Goal: Information Seeking & Learning: Learn about a topic

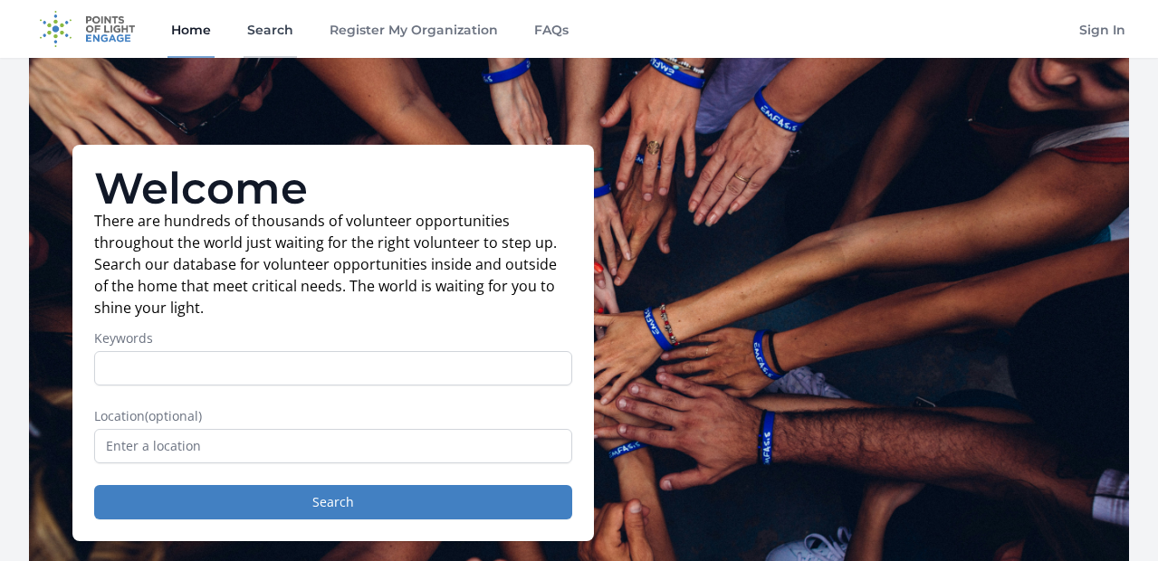
click at [275, 24] on link "Search" at bounding box center [270, 29] width 53 height 58
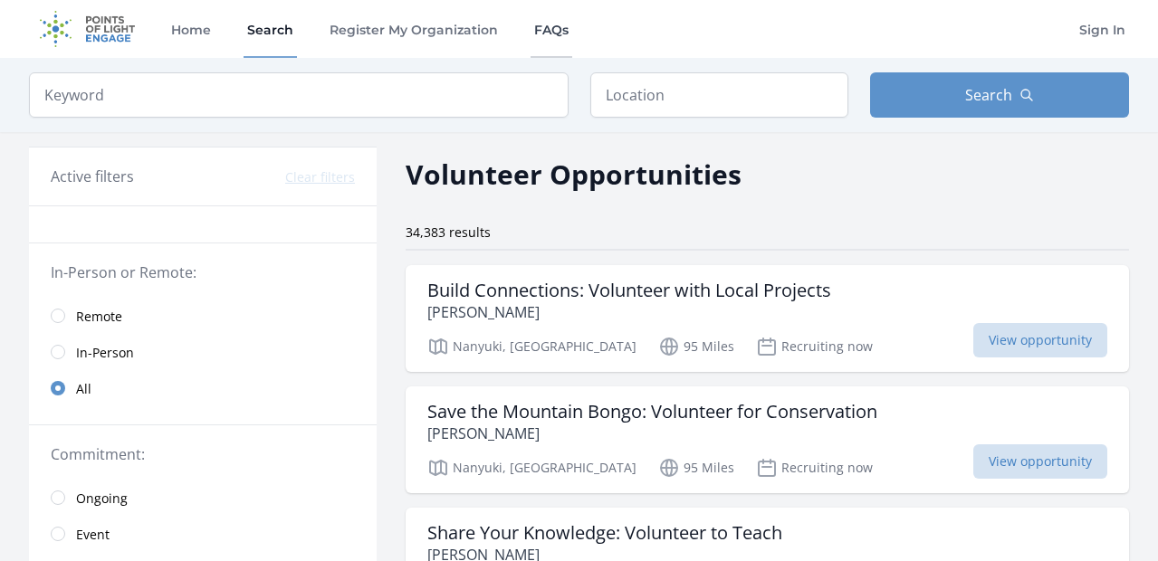
click at [550, 27] on link "FAQs" at bounding box center [552, 29] width 42 height 58
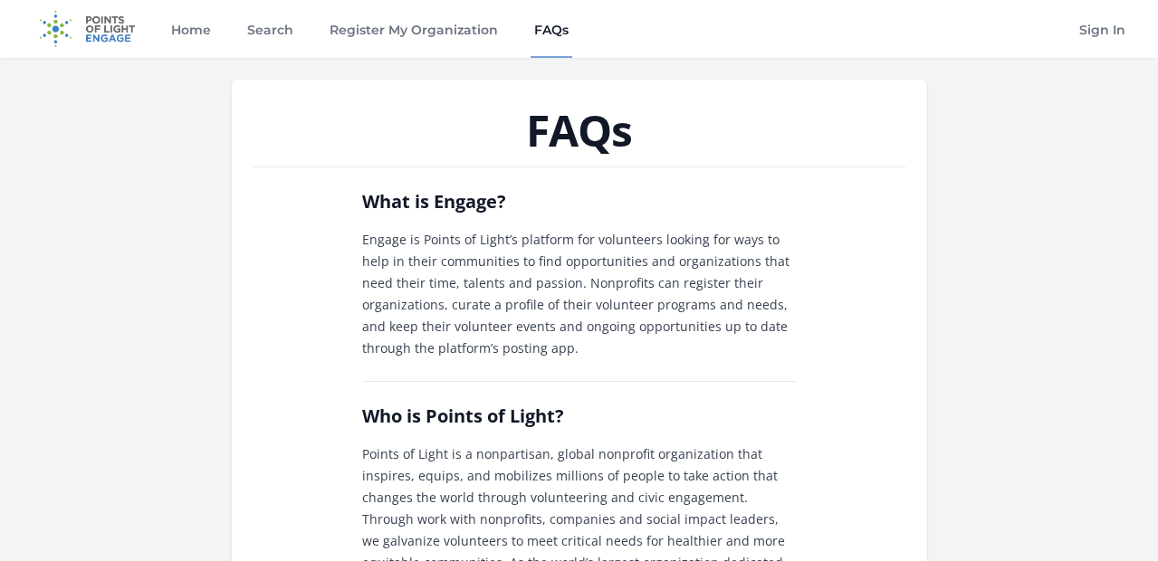
click at [114, 34] on img at bounding box center [87, 29] width 117 height 58
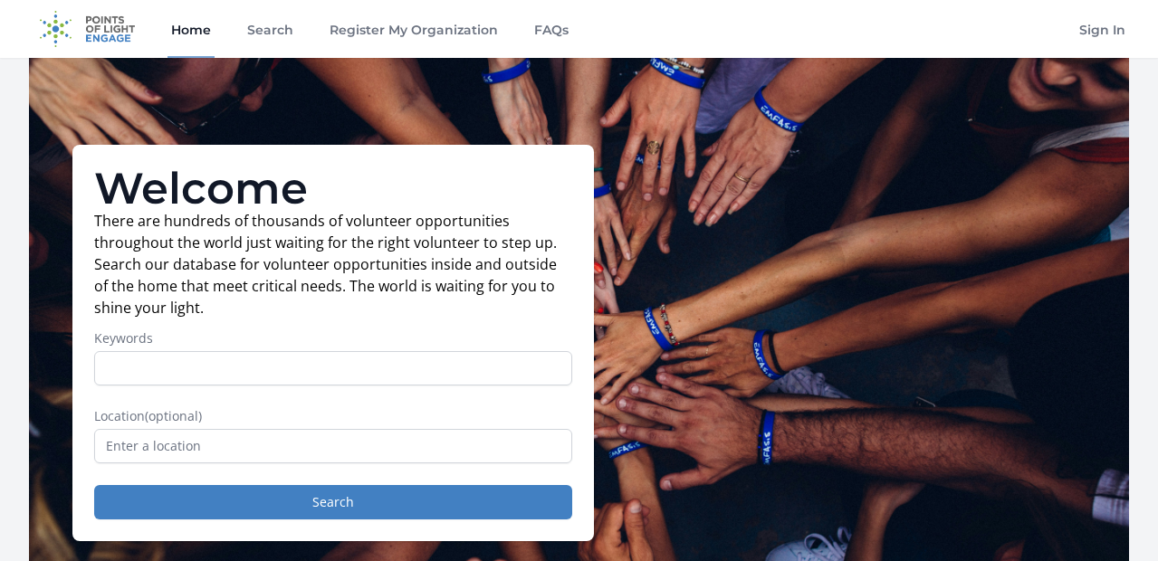
click at [188, 375] on input "Keywords" at bounding box center [333, 368] width 478 height 34
type input "it"
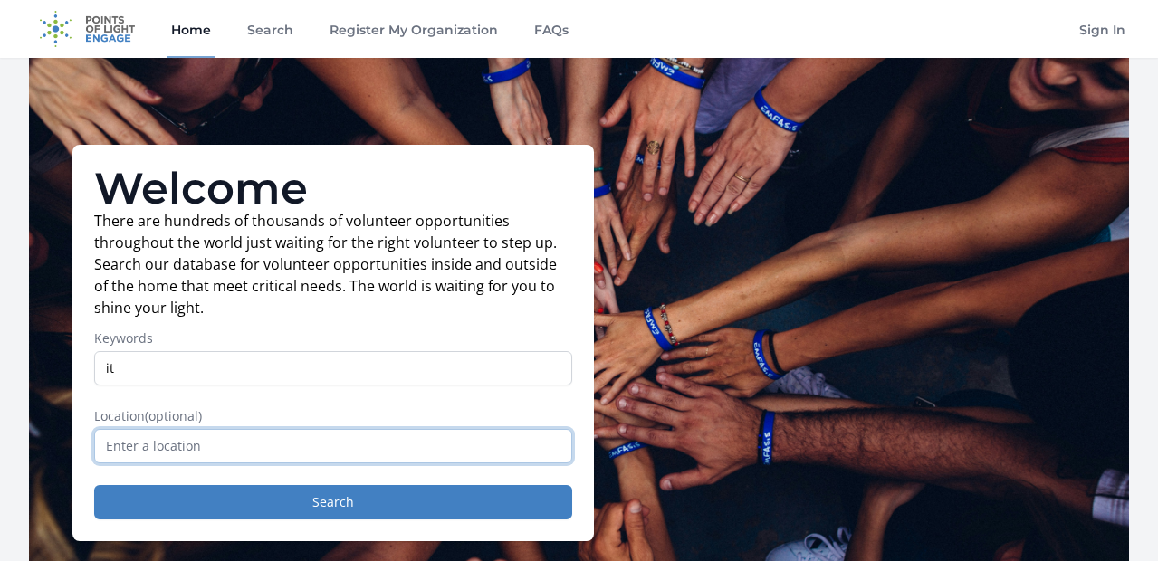
click at [250, 447] on input "text" at bounding box center [333, 446] width 478 height 34
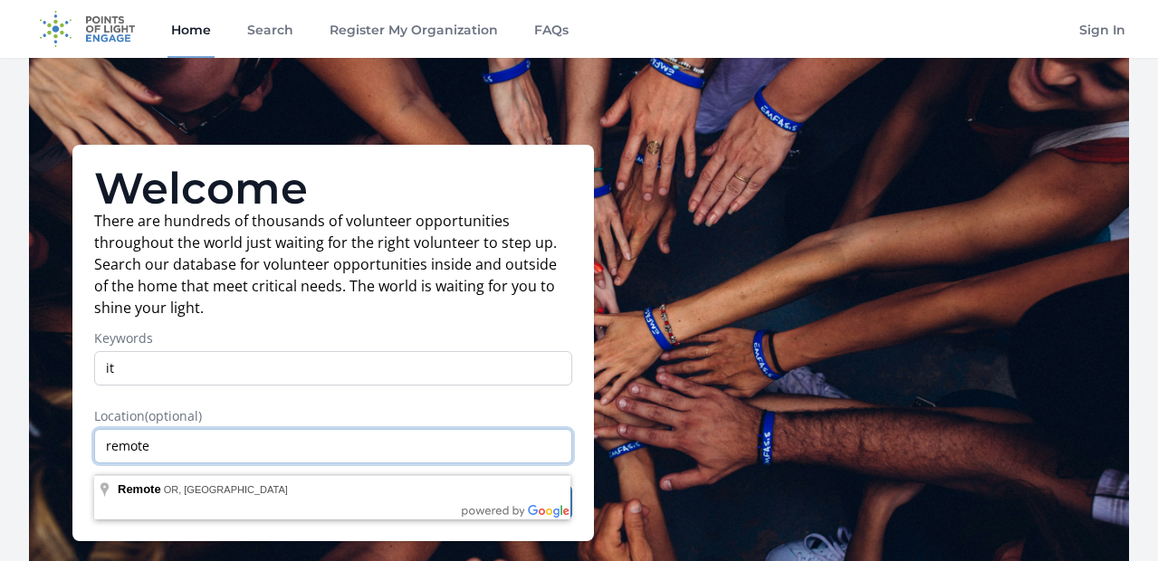
type input "remote"
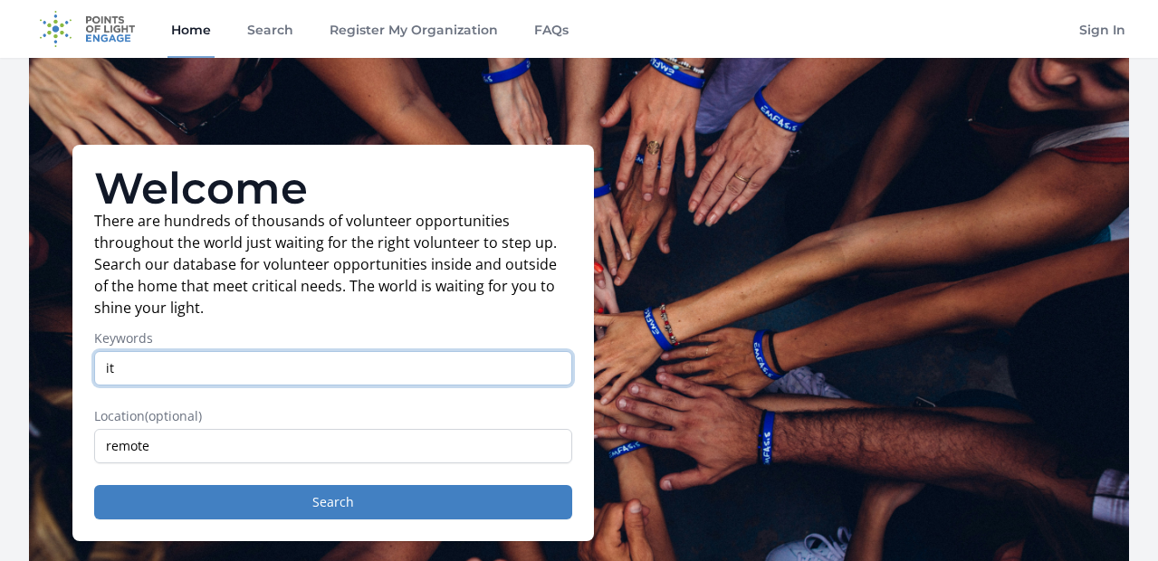
click at [220, 377] on input "it" at bounding box center [333, 368] width 478 height 34
type input "i"
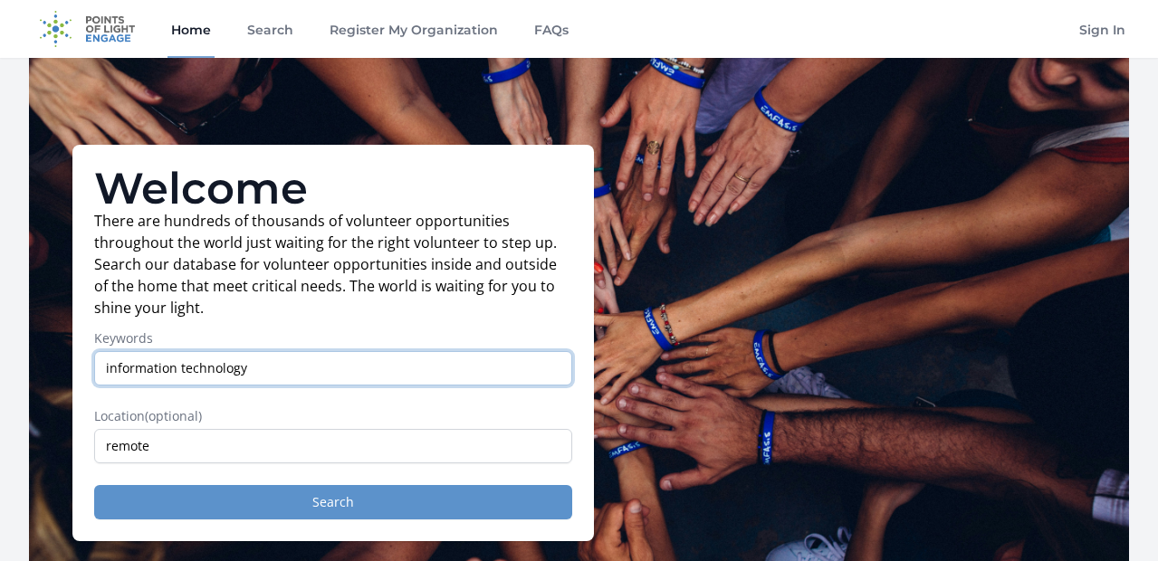
type input "information technology"
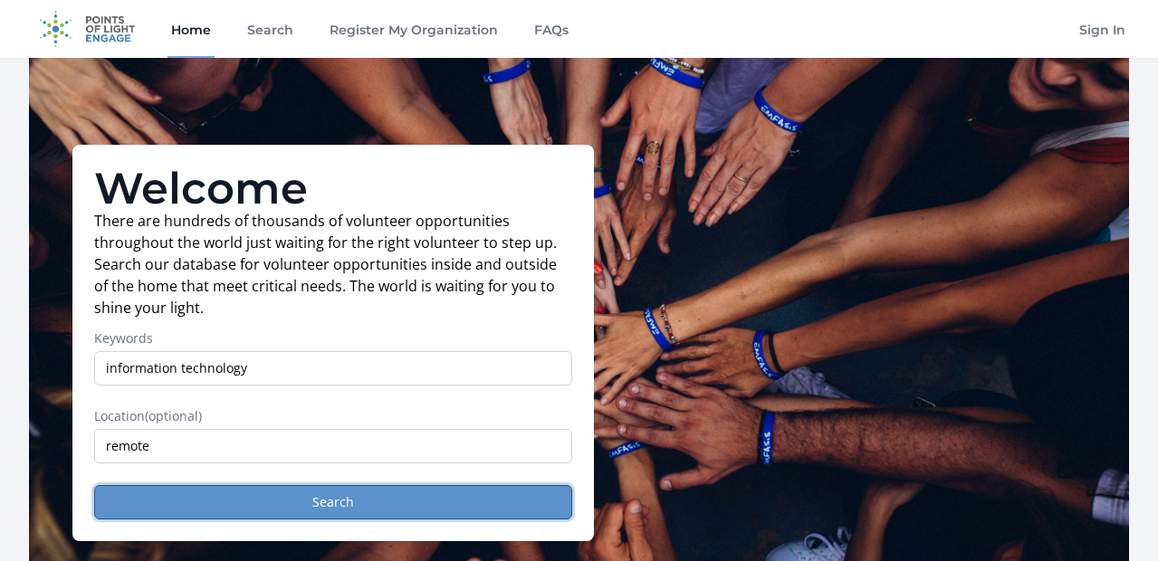
click at [332, 514] on button "Search" at bounding box center [333, 502] width 478 height 34
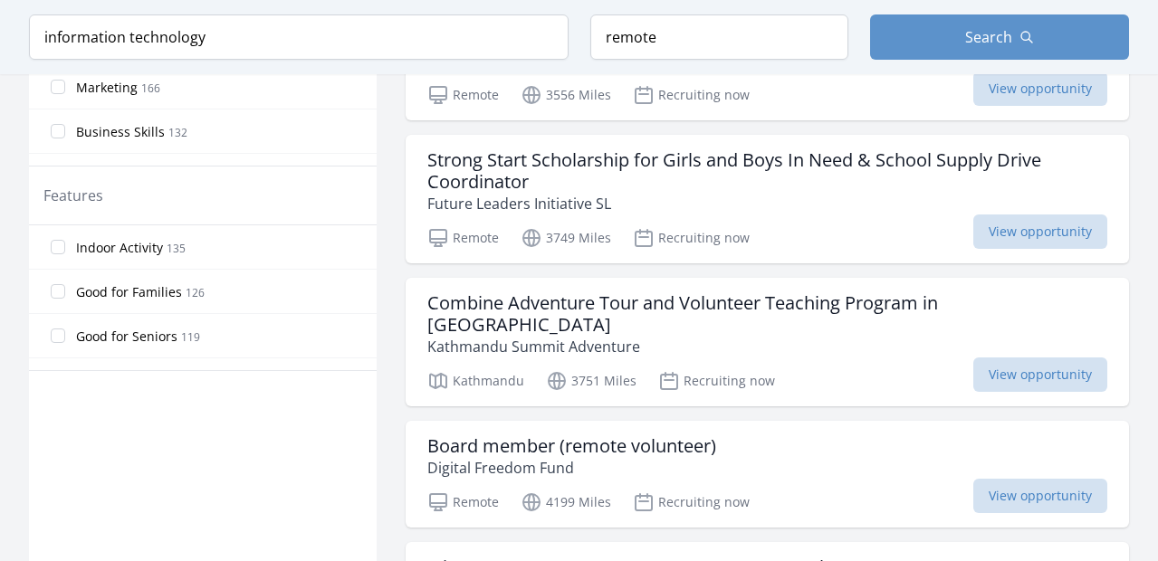
scroll to position [985, 0]
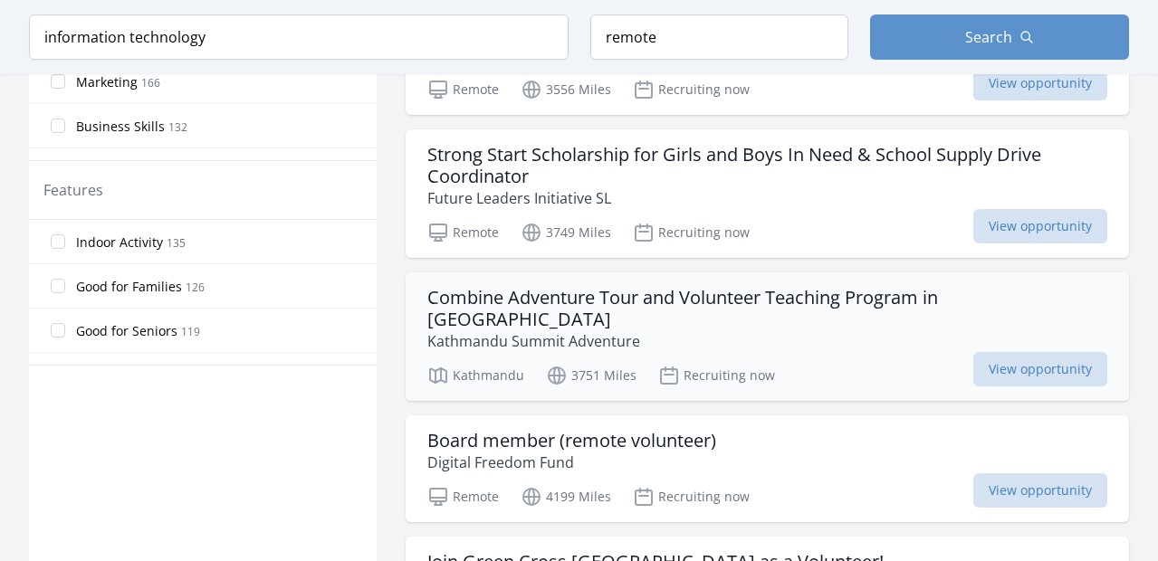
click at [674, 298] on h3 "Combine Adventure Tour and Volunteer Teaching Program in Nepal" at bounding box center [767, 308] width 680 height 43
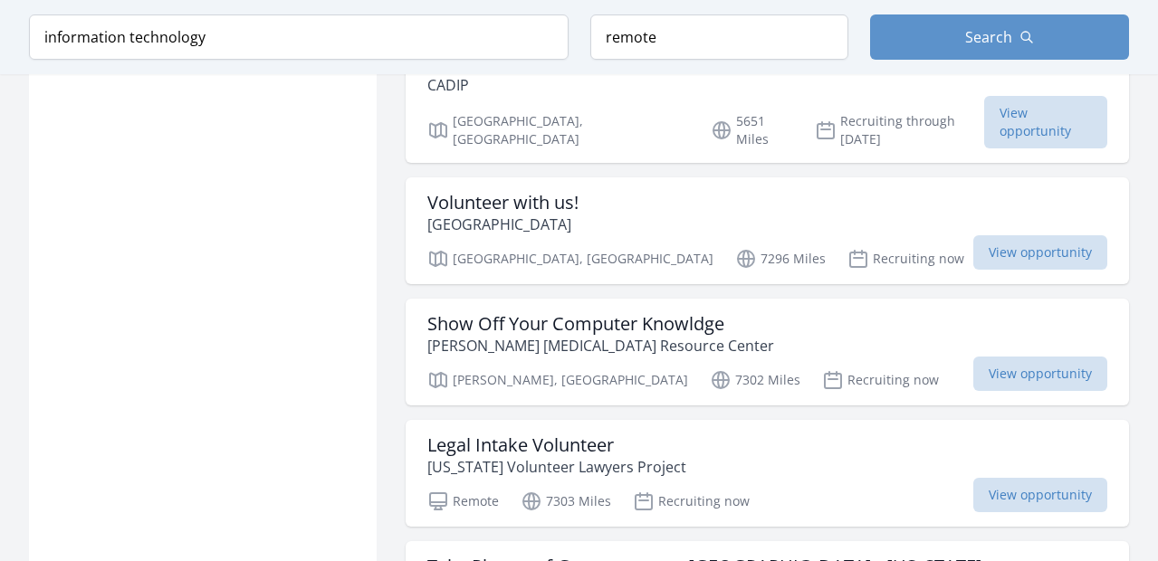
scroll to position [1854, 0]
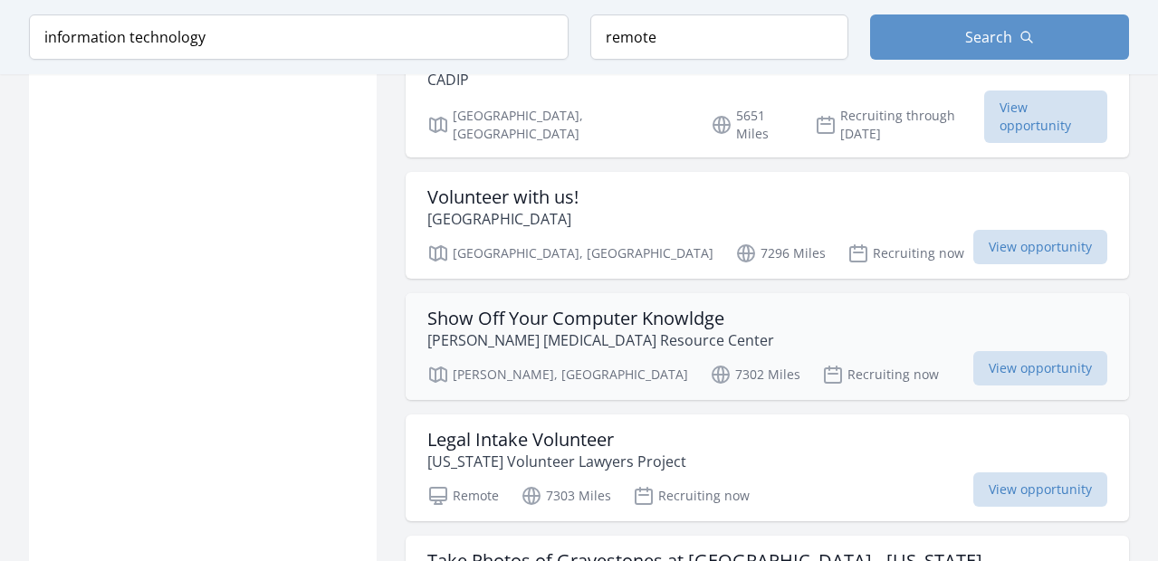
click at [574, 308] on h3 "Show Off Your Computer Knowldge" at bounding box center [600, 319] width 347 height 22
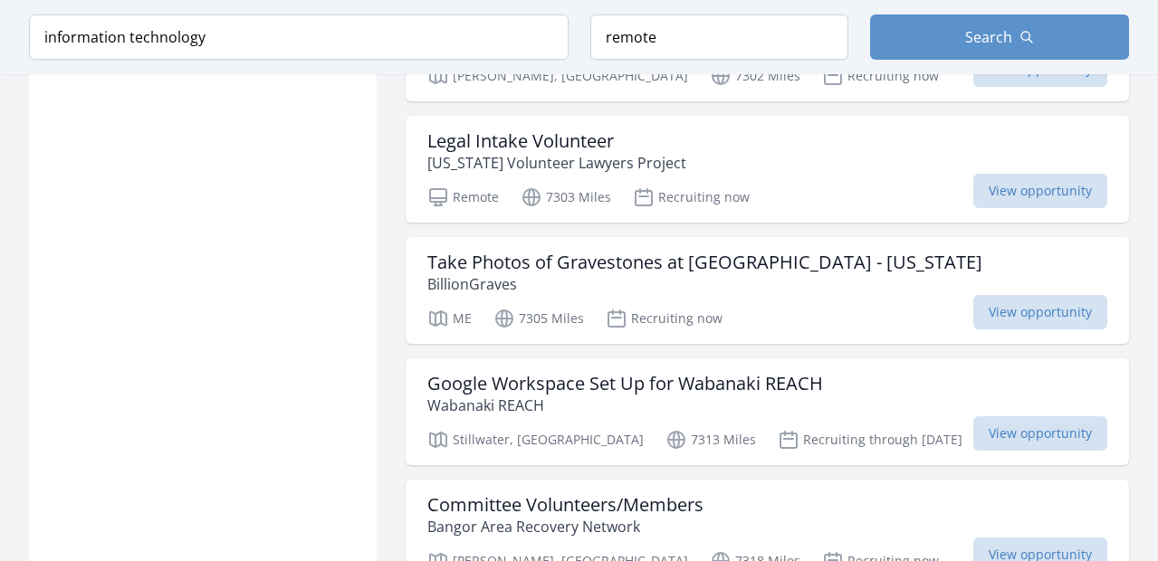
scroll to position [2173, 0]
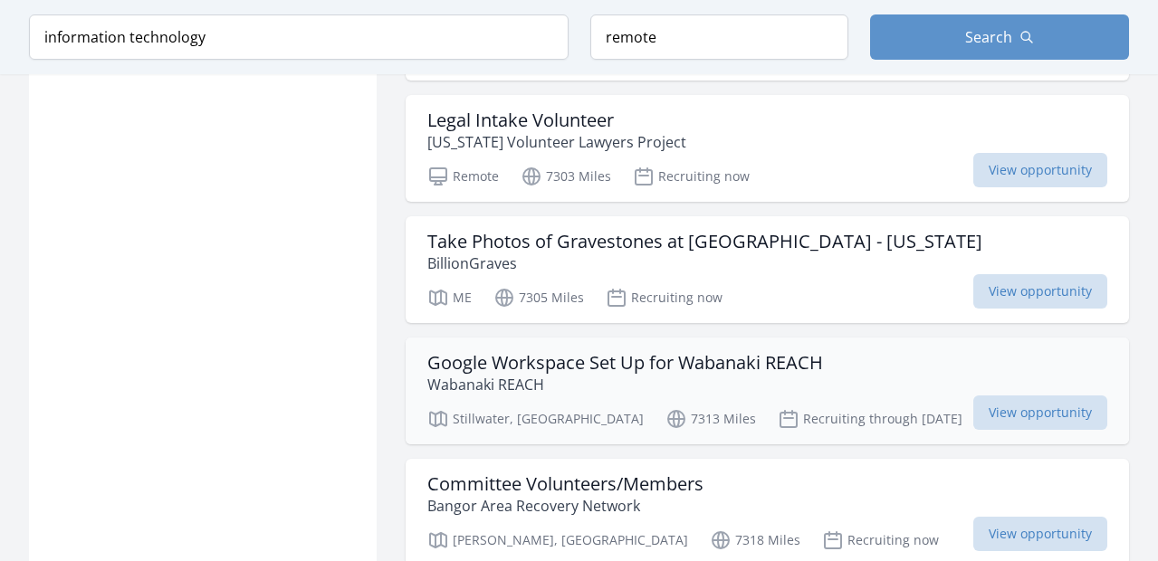
click at [510, 352] on h3 "Google Workspace Set Up for Wabanaki REACH" at bounding box center [625, 363] width 396 height 22
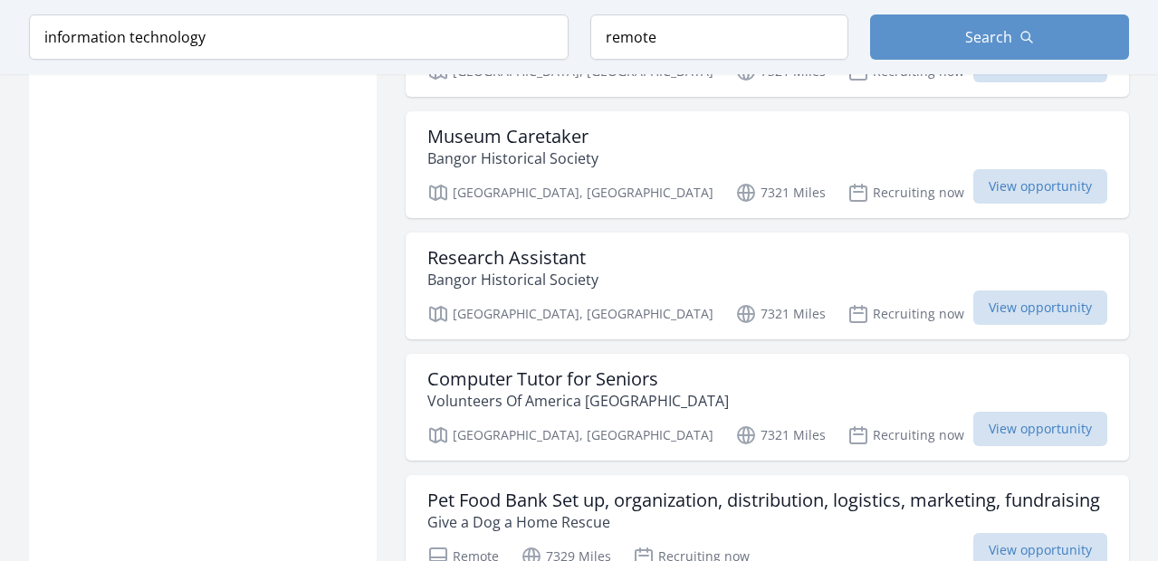
scroll to position [2841, 0]
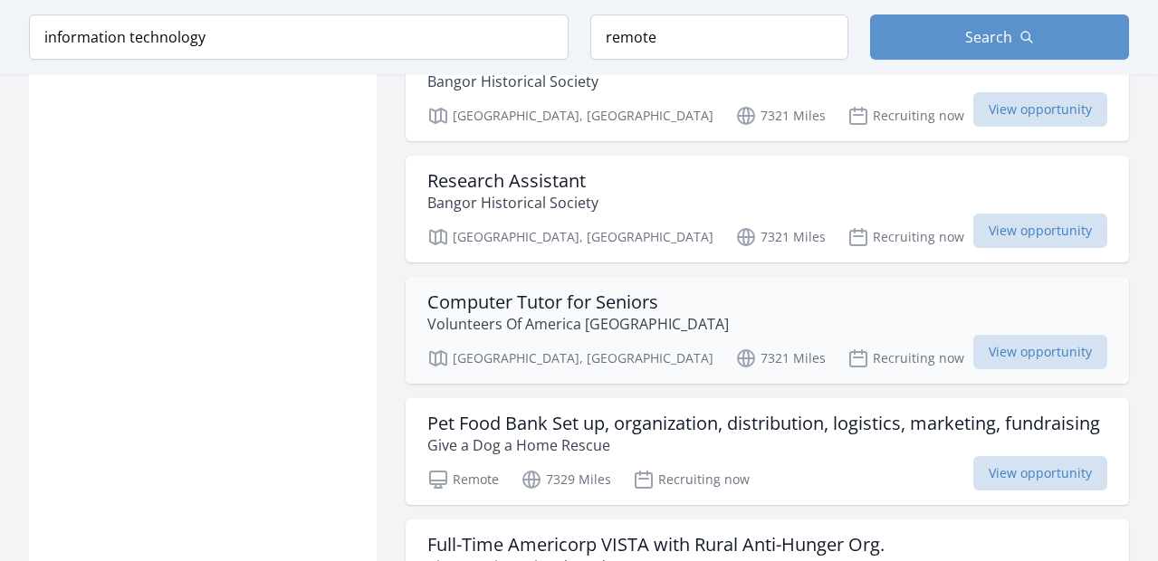
click at [570, 292] on h3 "Computer Tutor for Seniors" at bounding box center [578, 303] width 302 height 22
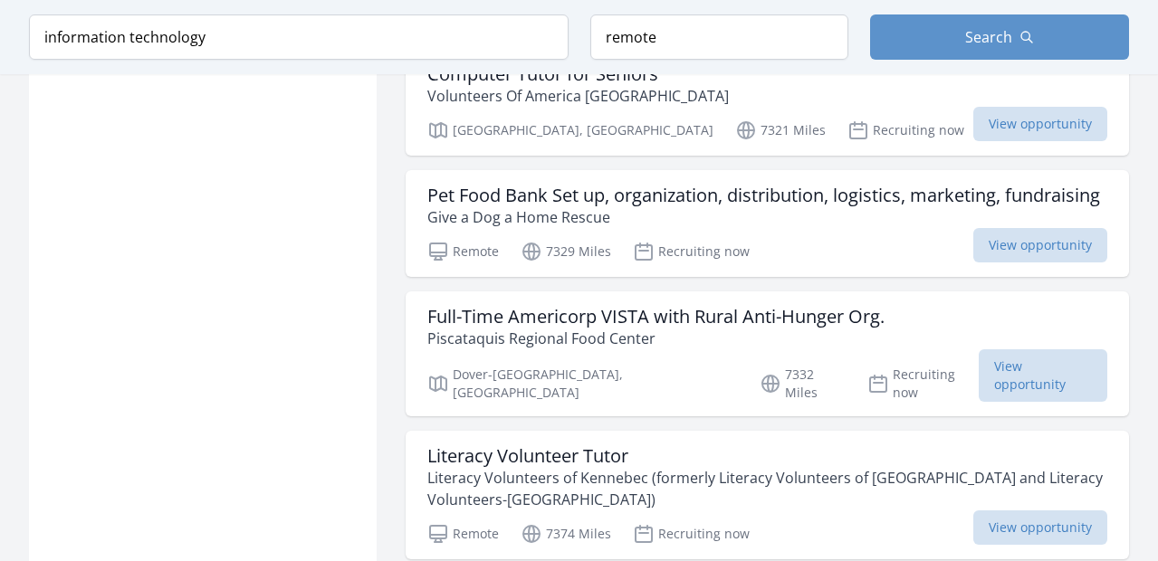
scroll to position [3088, 0]
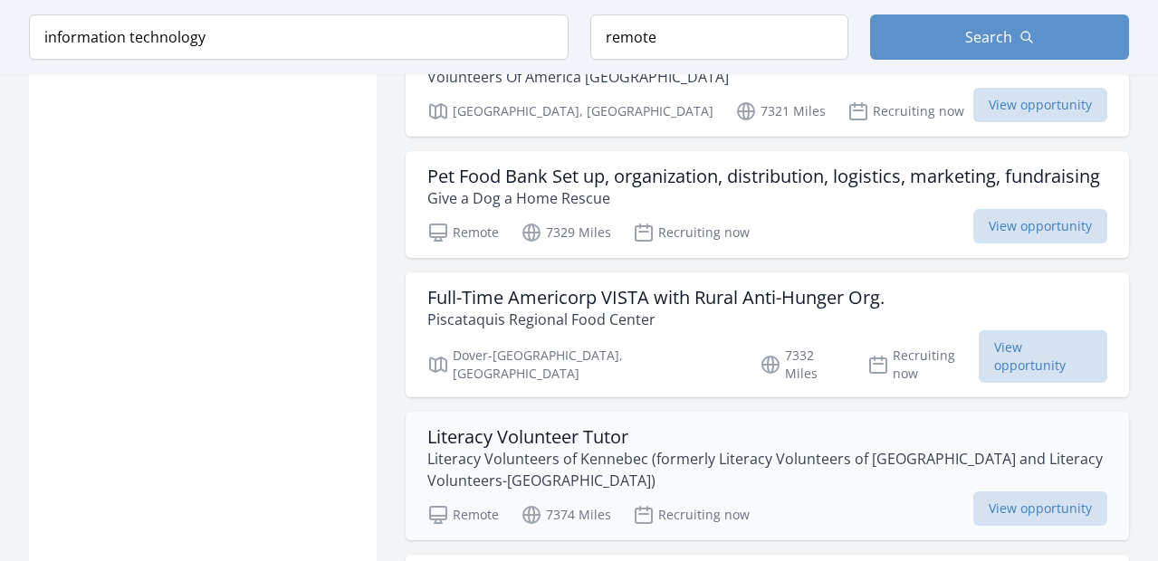
click at [543, 426] on h3 "Literacy Volunteer Tutor" at bounding box center [767, 437] width 680 height 22
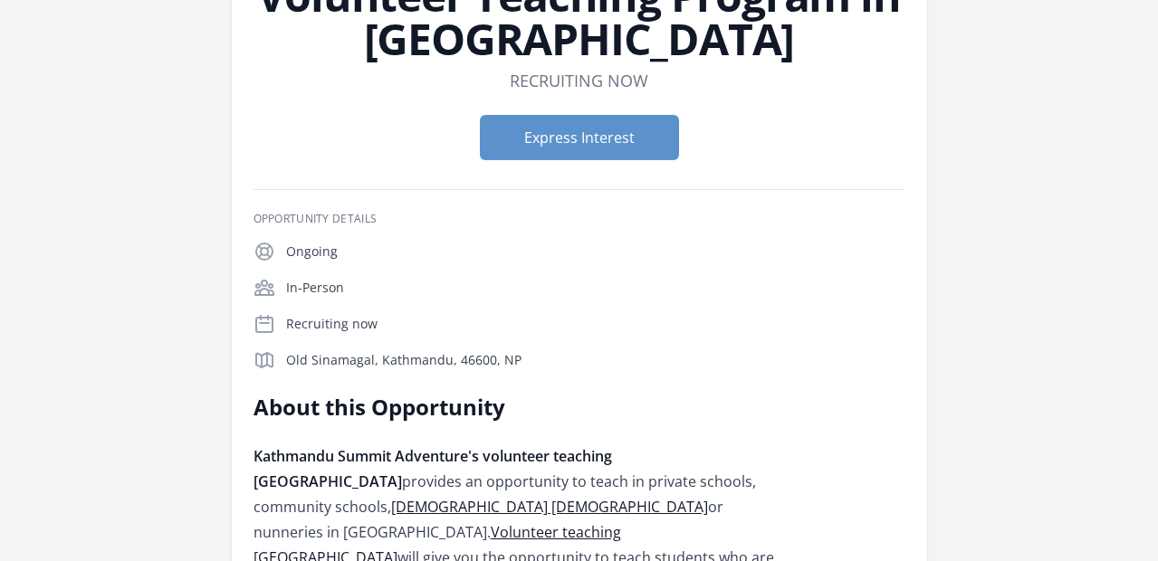
scroll to position [249, 0]
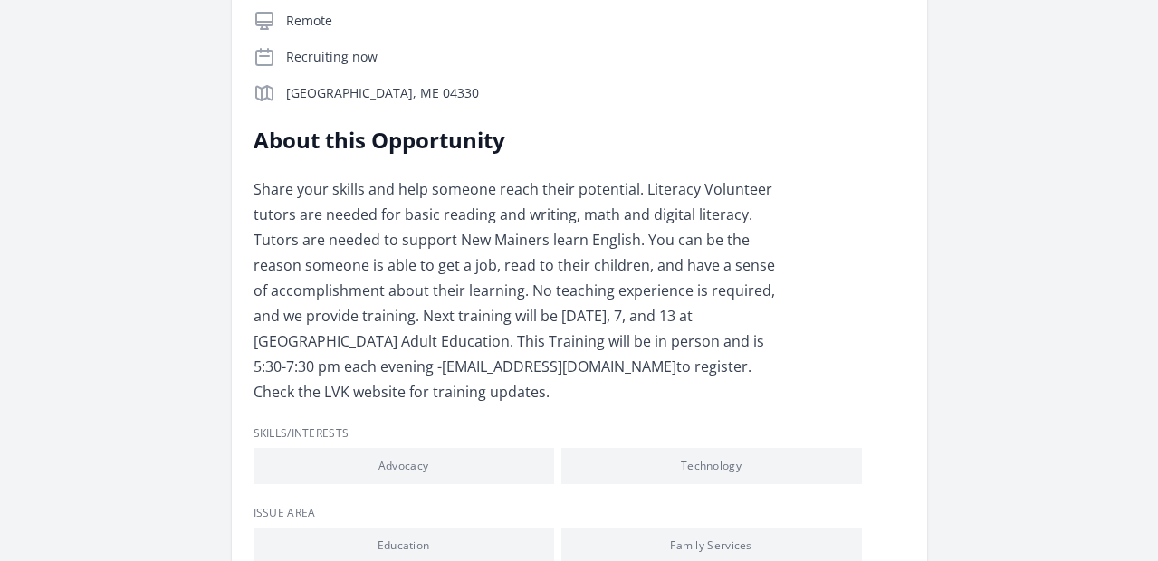
scroll to position [411, 0]
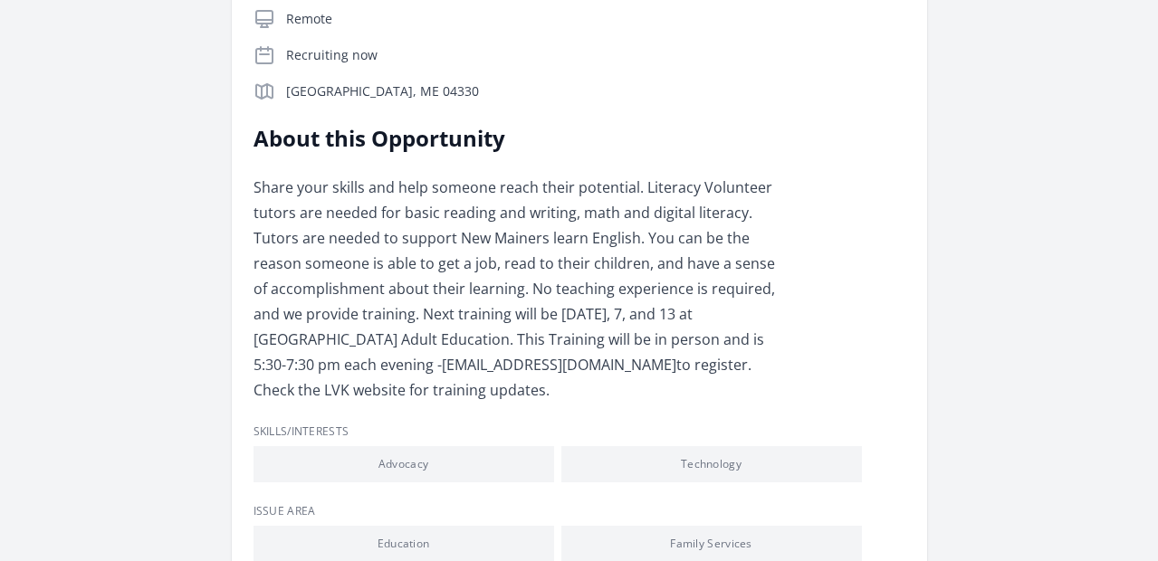
click at [0, 0] on link "Learn more about Literacy Volunteers of Kennebec (formerly Literacy Volunteers …" at bounding box center [0, 0] width 0 height 0
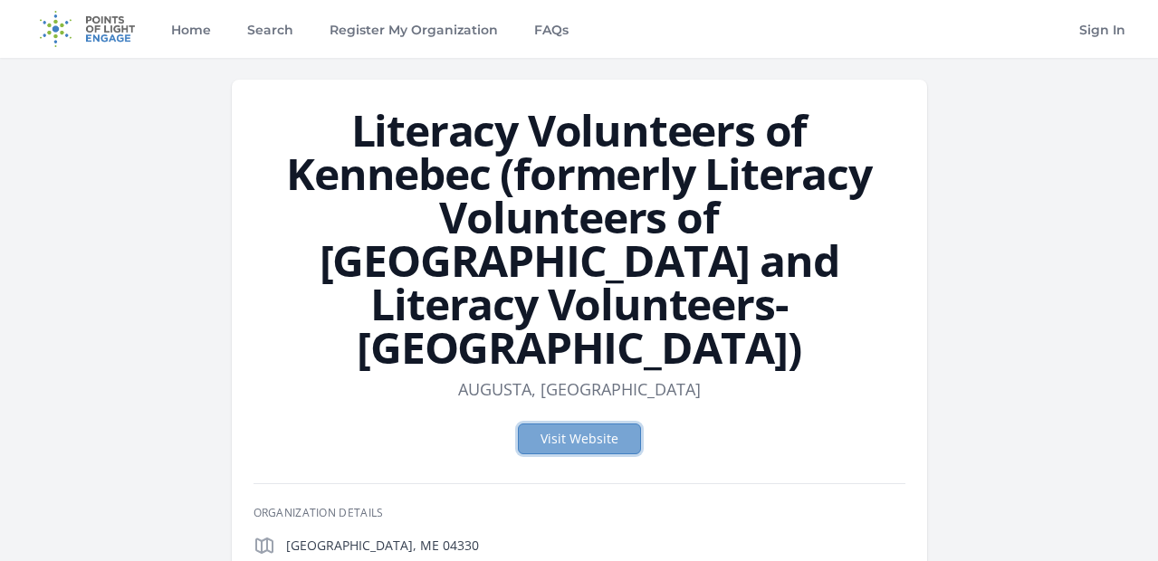
click at [575, 424] on link "Visit Website" at bounding box center [579, 439] width 123 height 31
